Goal: Information Seeking & Learning: Understand process/instructions

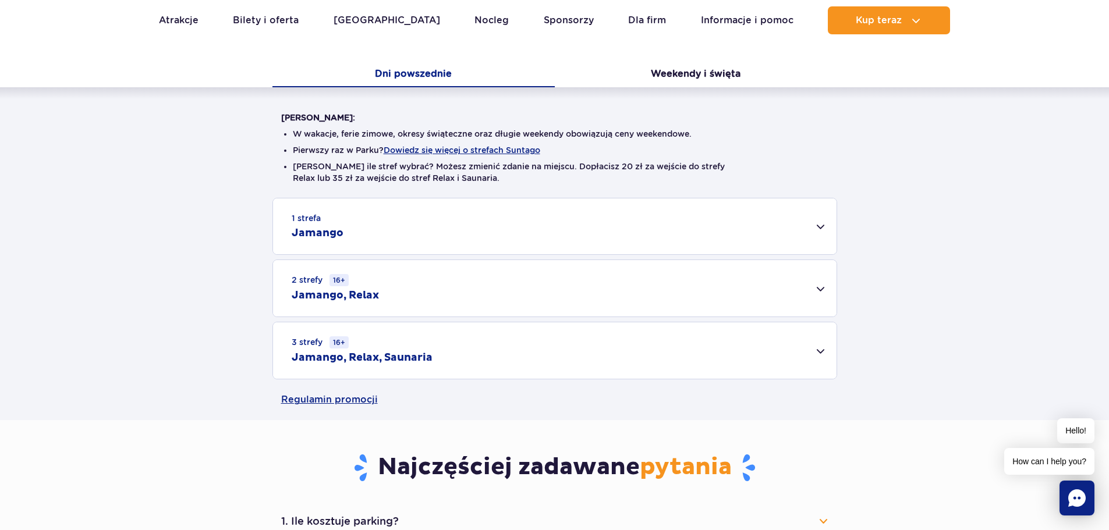
click at [423, 239] on div "1 strefa Jamango" at bounding box center [555, 227] width 564 height 56
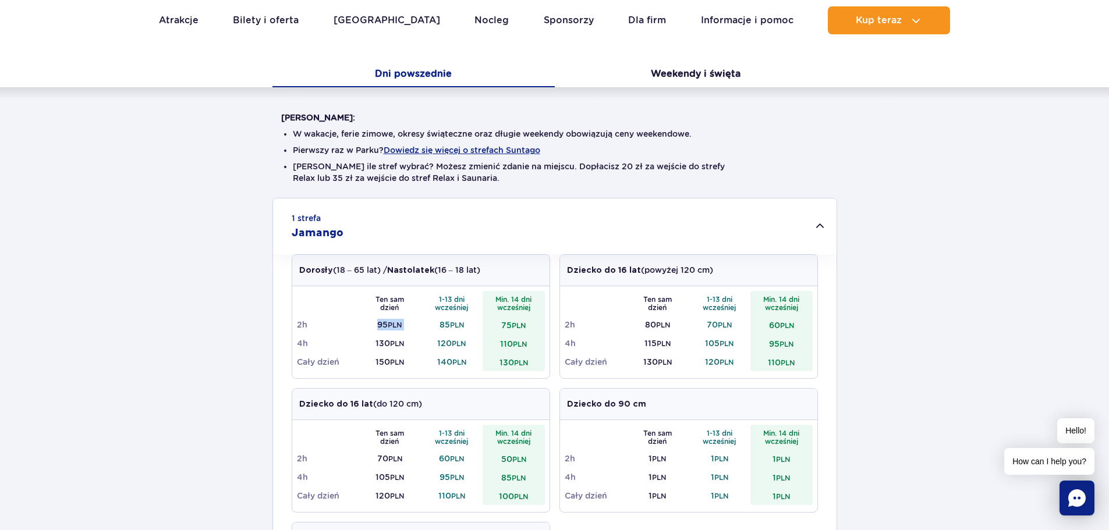
drag, startPoint x: 373, startPoint y: 324, endPoint x: 424, endPoint y: 323, distance: 51.3
click at [424, 323] on tr "2h 95 PLN 85 PLN 75 PLN" at bounding box center [421, 325] width 248 height 19
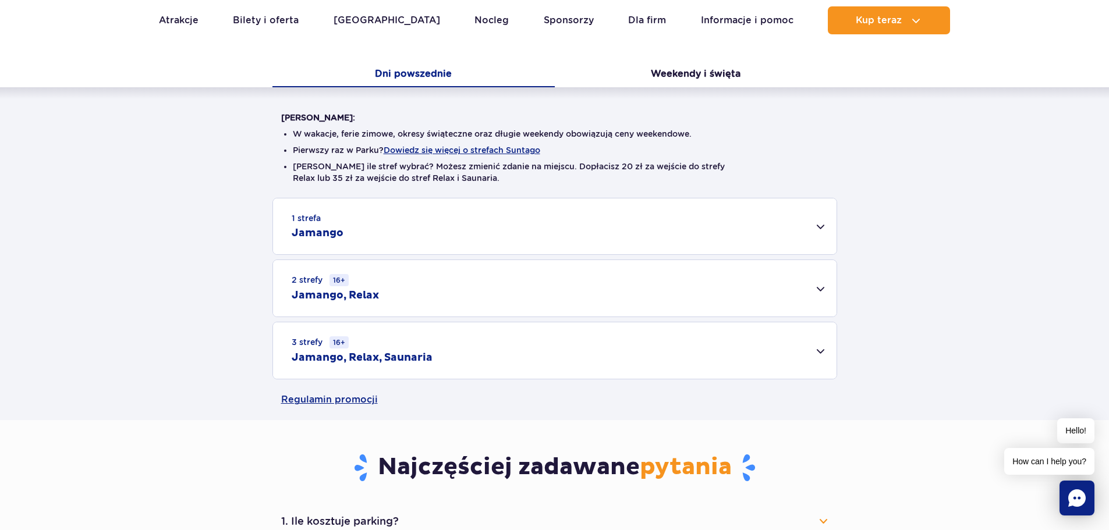
click at [406, 210] on div "1 strefa Jamango" at bounding box center [555, 227] width 564 height 56
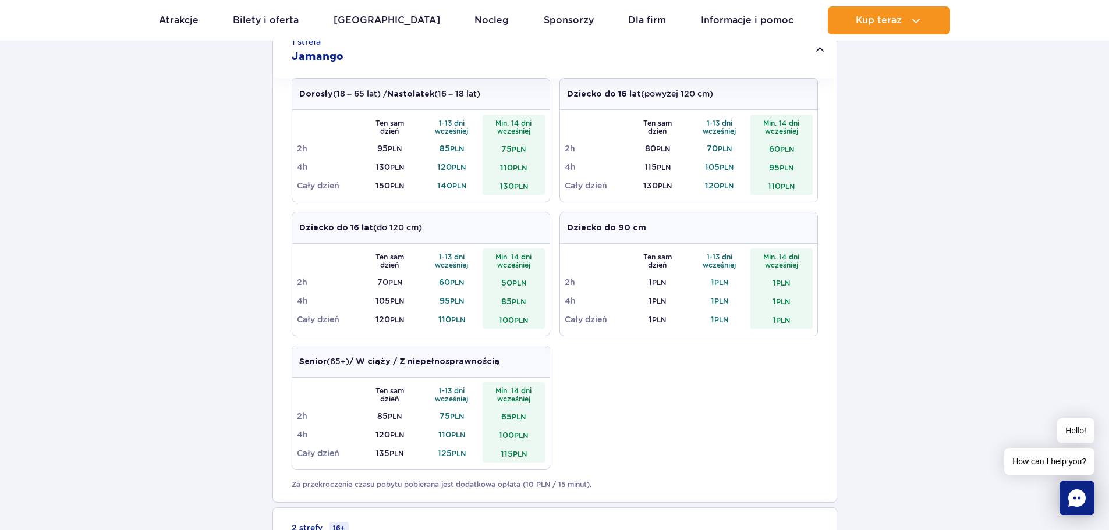
scroll to position [408, 0]
drag, startPoint x: 377, startPoint y: 151, endPoint x: 404, endPoint y: 150, distance: 26.8
click at [404, 150] on td "95 PLN" at bounding box center [390, 150] width 62 height 19
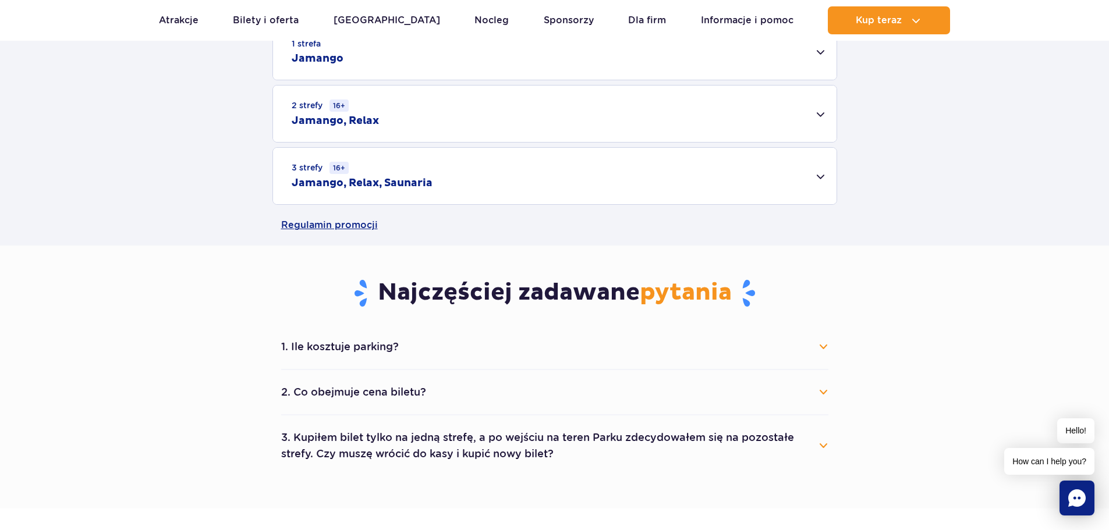
click at [395, 62] on div "1 strefa Jamango" at bounding box center [555, 52] width 564 height 56
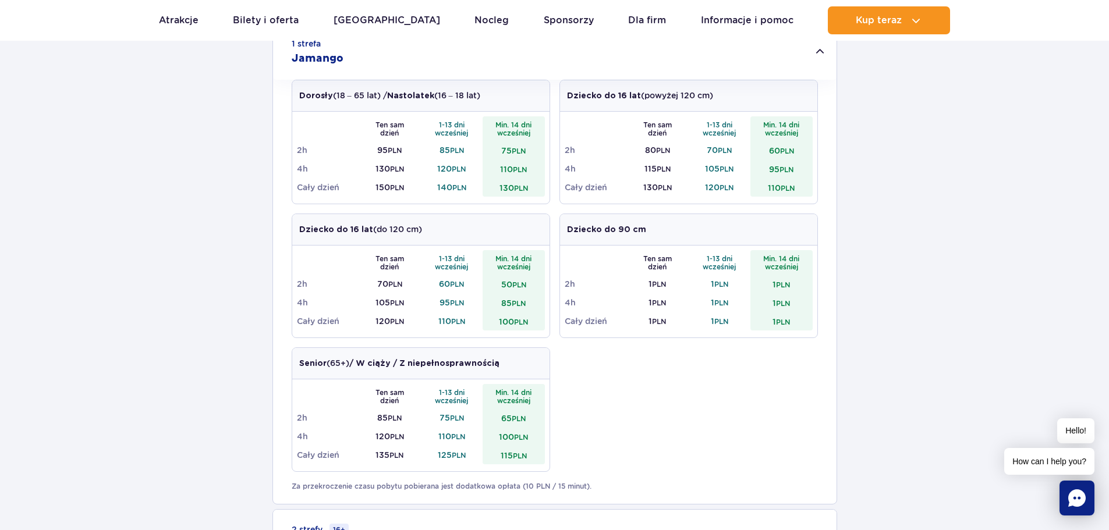
scroll to position [349, 0]
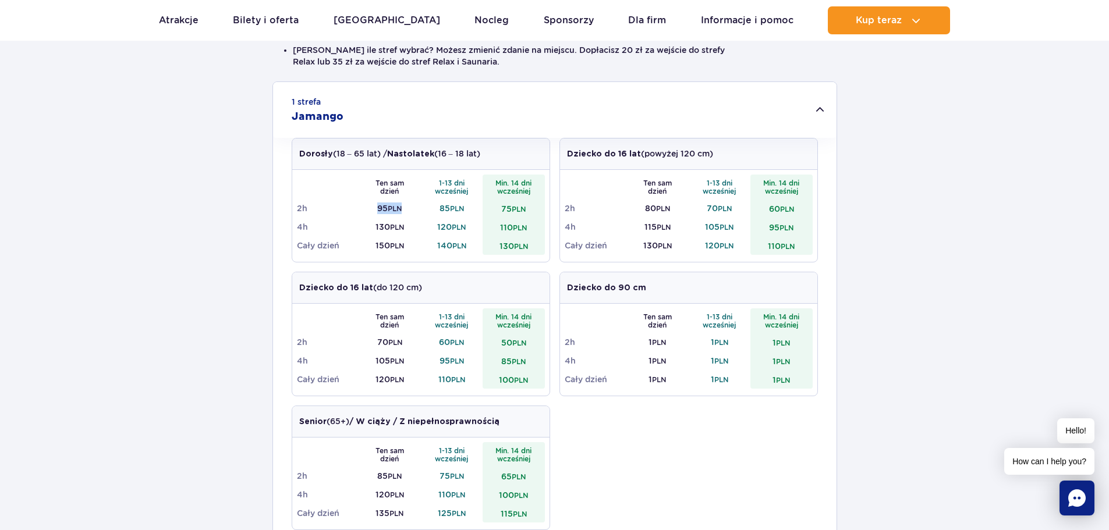
drag, startPoint x: 377, startPoint y: 208, endPoint x: 404, endPoint y: 208, distance: 26.8
click at [404, 208] on td "95 PLN" at bounding box center [390, 208] width 62 height 19
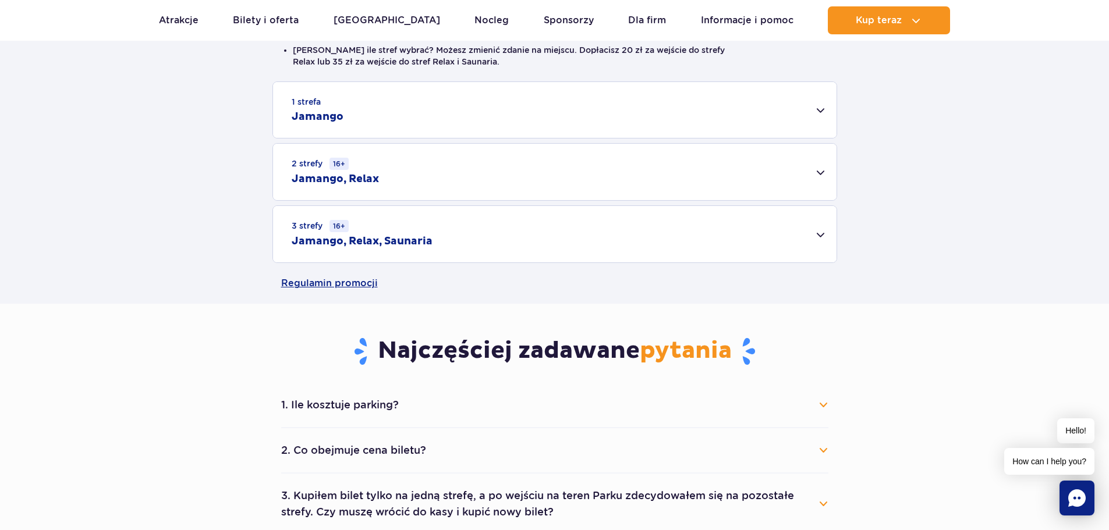
click at [375, 116] on div "1 strefa Jamango" at bounding box center [555, 110] width 564 height 56
